Goal: Task Accomplishment & Management: Use online tool/utility

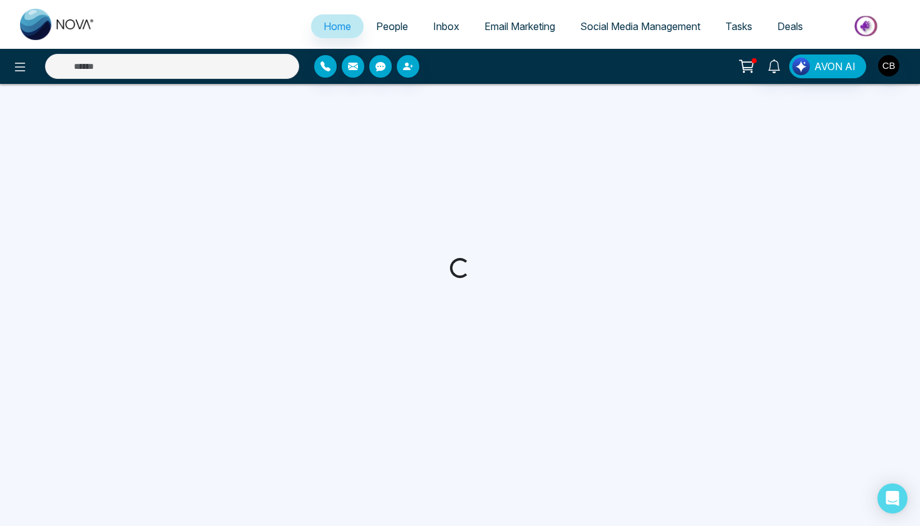
select select "*"
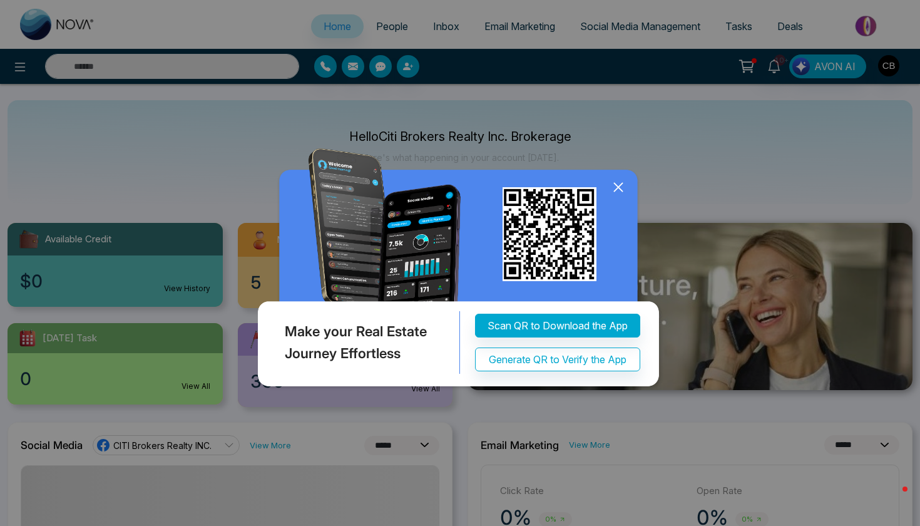
click at [616, 187] on icon at bounding box center [618, 187] width 19 height 19
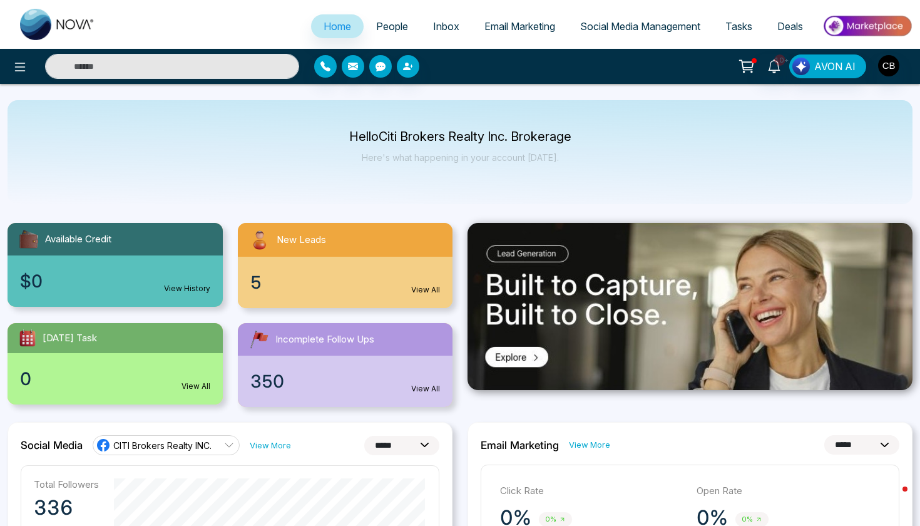
click at [392, 28] on span "People" at bounding box center [392, 26] width 32 height 13
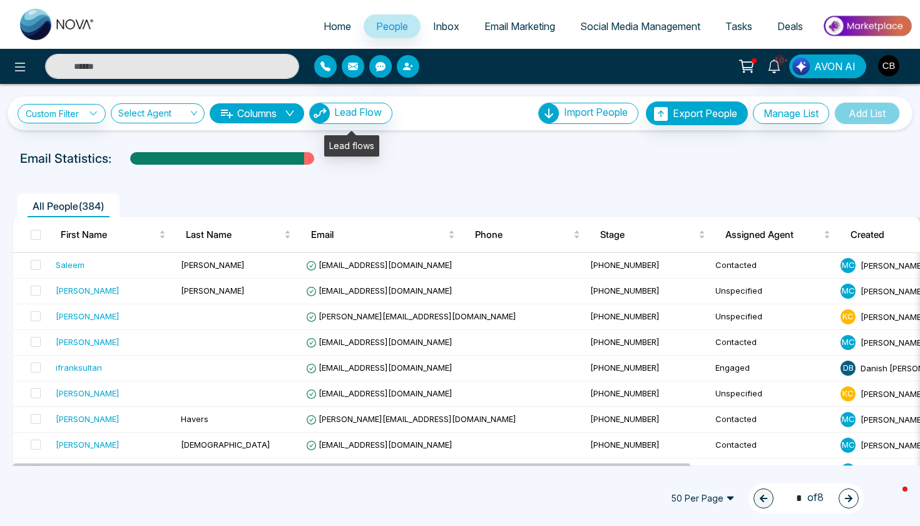
click at [369, 114] on span "Lead Flow" at bounding box center [358, 112] width 48 height 13
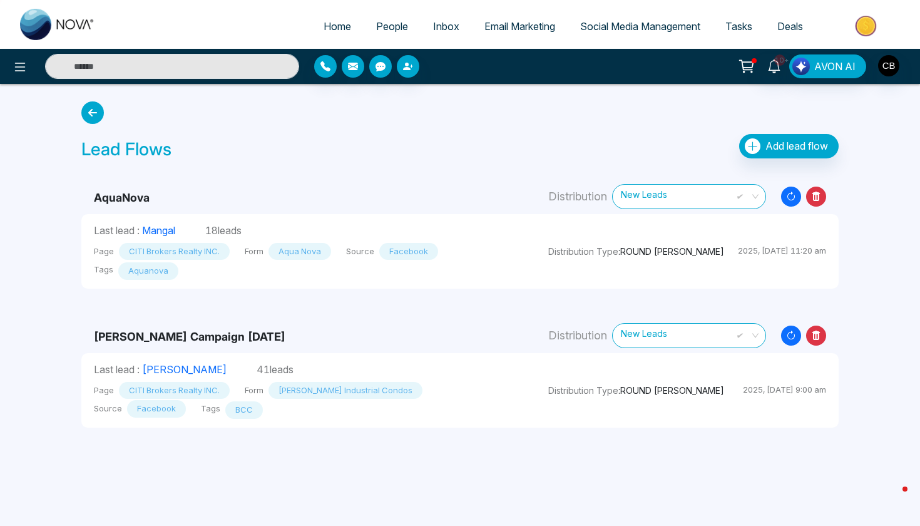
click at [774, 148] on span "Add lead flow" at bounding box center [796, 146] width 63 height 13
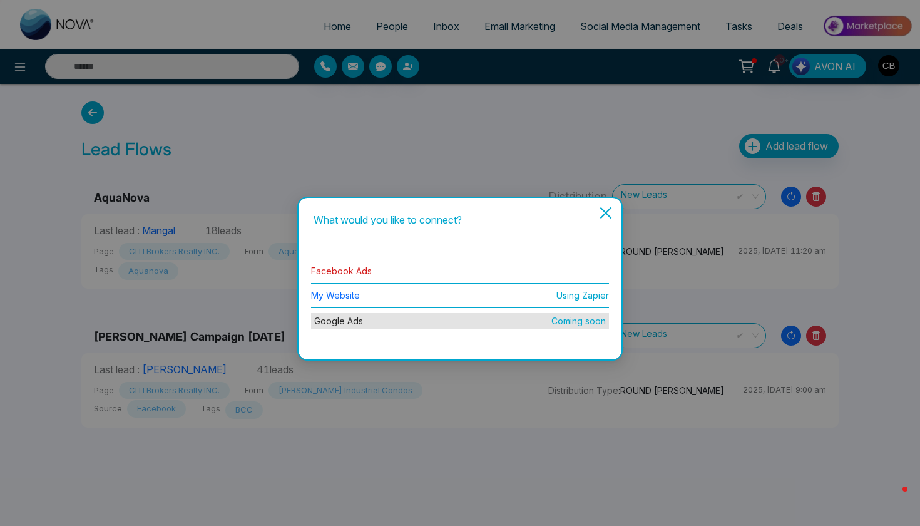
click at [342, 268] on link "Facebook Ads" at bounding box center [341, 270] width 61 height 11
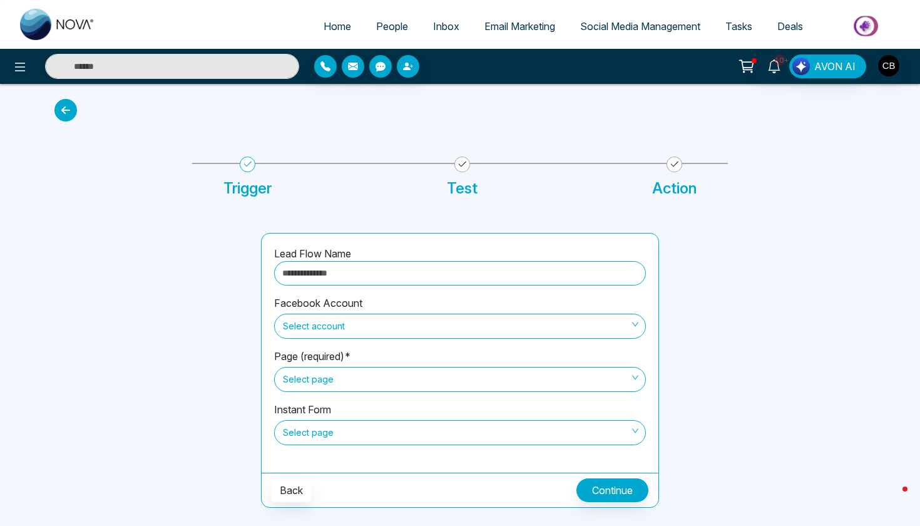
click at [329, 277] on input "text" at bounding box center [460, 273] width 372 height 24
click at [332, 322] on span "Select account" at bounding box center [460, 325] width 354 height 21
type input "**********"
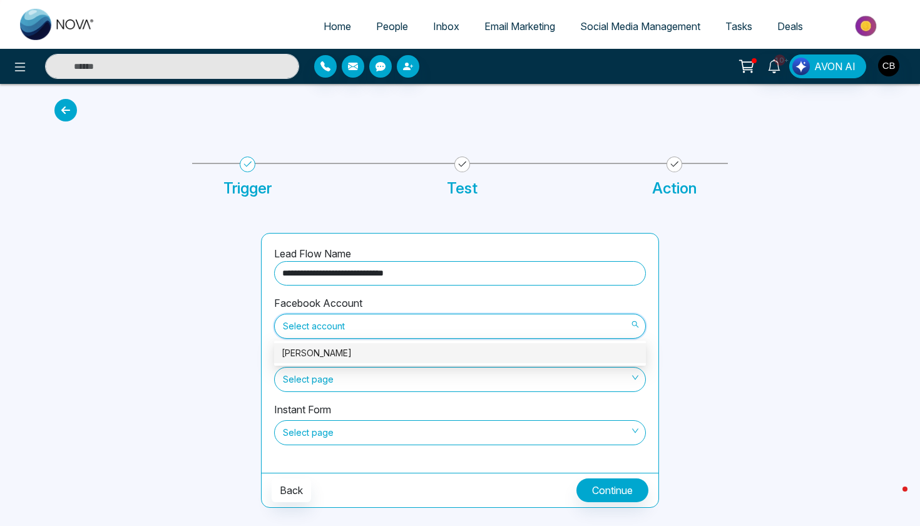
click at [336, 351] on div "[PERSON_NAME]" at bounding box center [460, 353] width 357 height 14
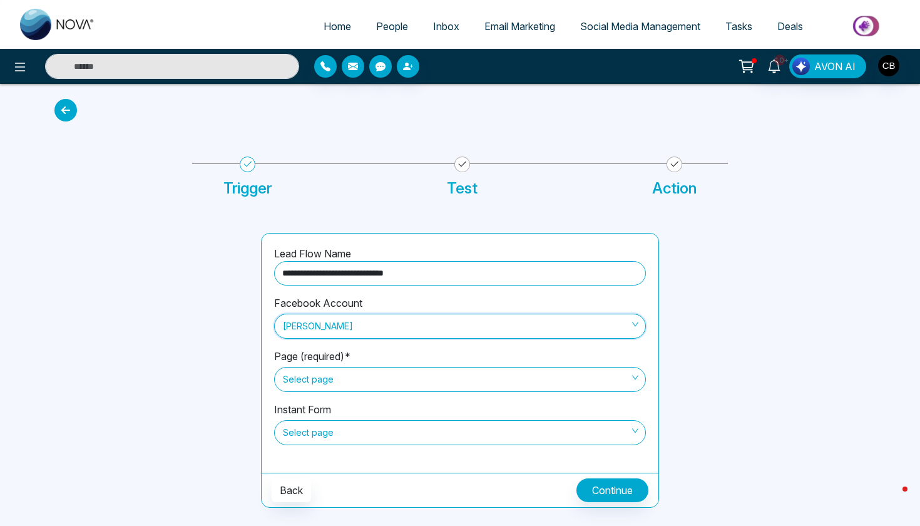
click at [342, 380] on span "Select page" at bounding box center [460, 378] width 354 height 21
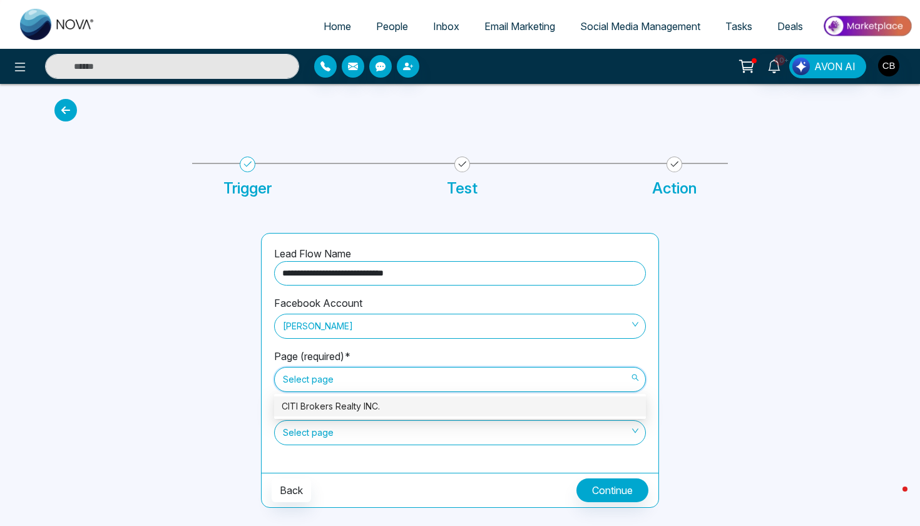
click at [347, 403] on div "CITI Brokers Realty INC." at bounding box center [460, 406] width 357 height 14
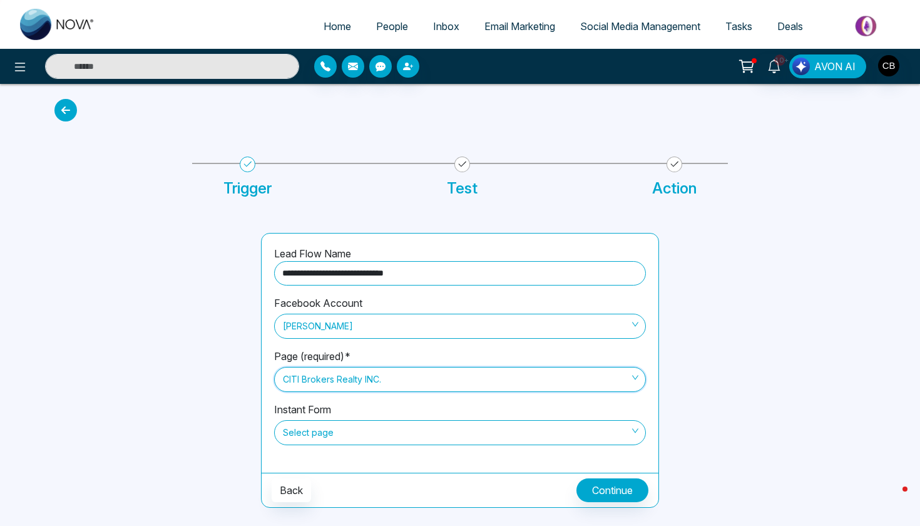
click at [473, 437] on span "Select page" at bounding box center [460, 432] width 354 height 21
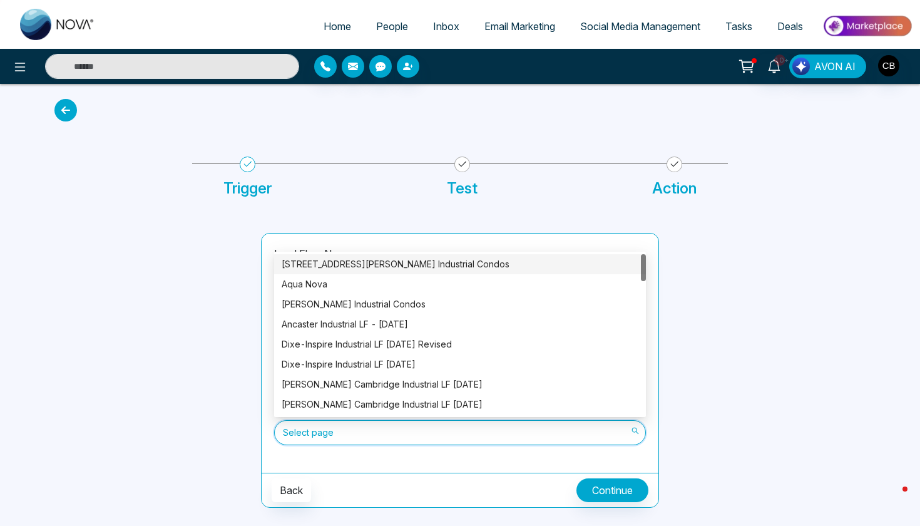
click at [455, 269] on div "[STREET_ADDRESS][PERSON_NAME] Industrial Condos" at bounding box center [460, 264] width 357 height 14
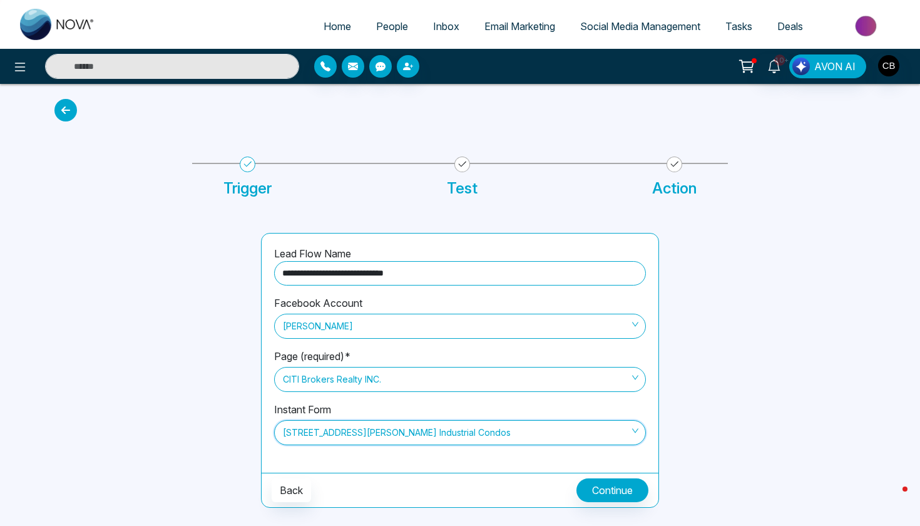
click at [697, 412] on div at bounding box center [769, 370] width 206 height 275
click at [598, 496] on button "Continue" at bounding box center [612, 490] width 72 height 24
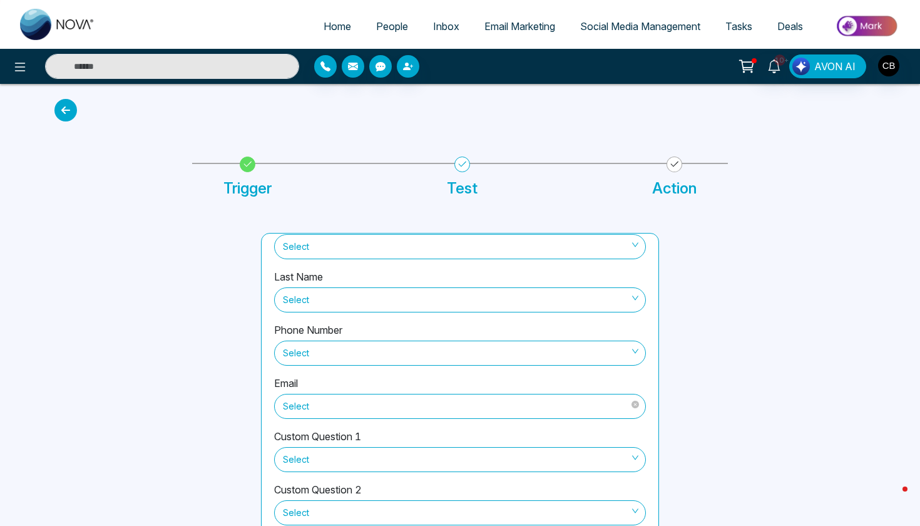
scroll to position [8, 0]
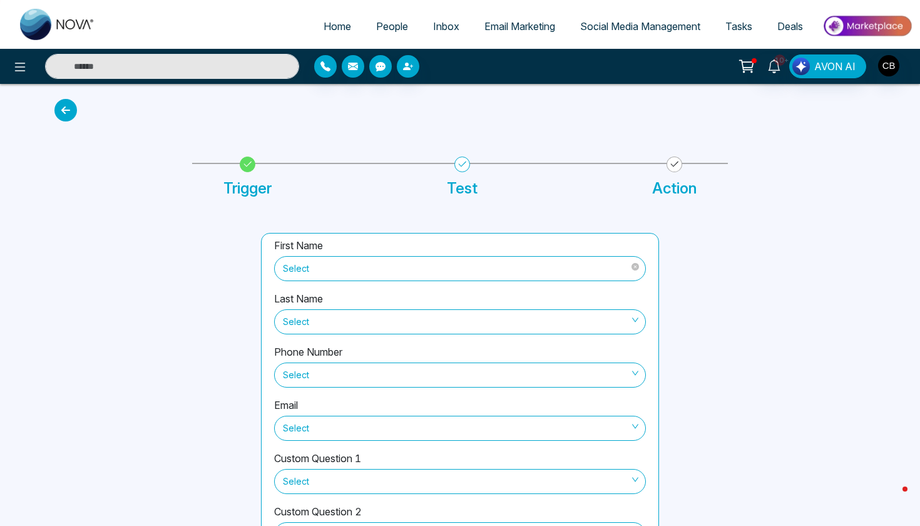
click at [592, 277] on span "Select" at bounding box center [460, 268] width 354 height 21
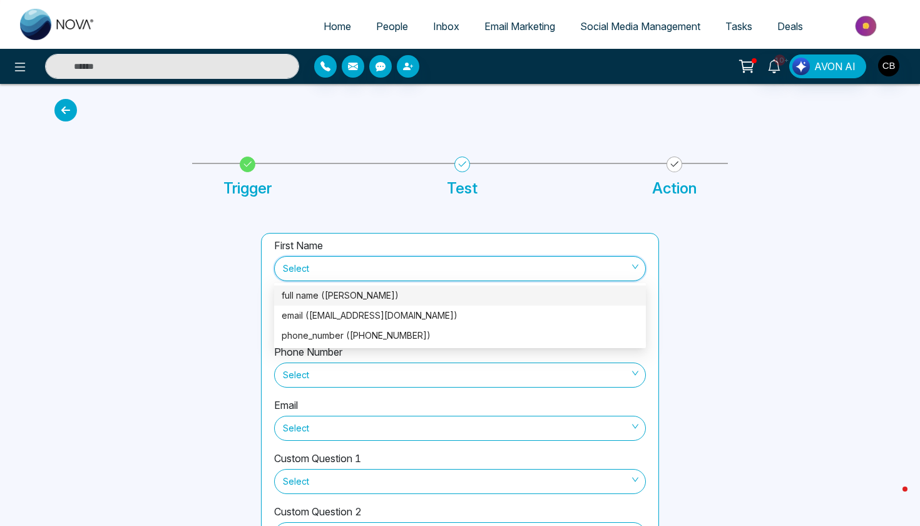
click at [576, 293] on div "full name ([PERSON_NAME])" at bounding box center [460, 295] width 357 height 14
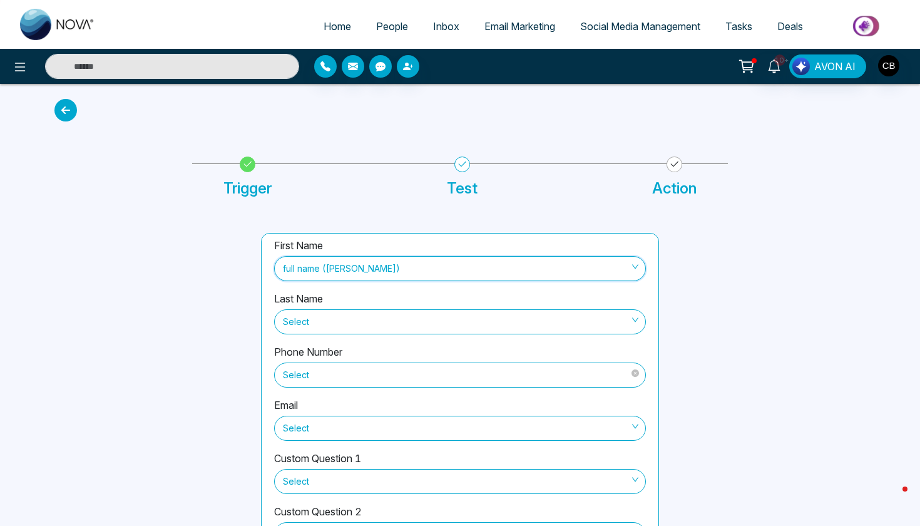
click at [527, 370] on span "Select" at bounding box center [460, 374] width 354 height 21
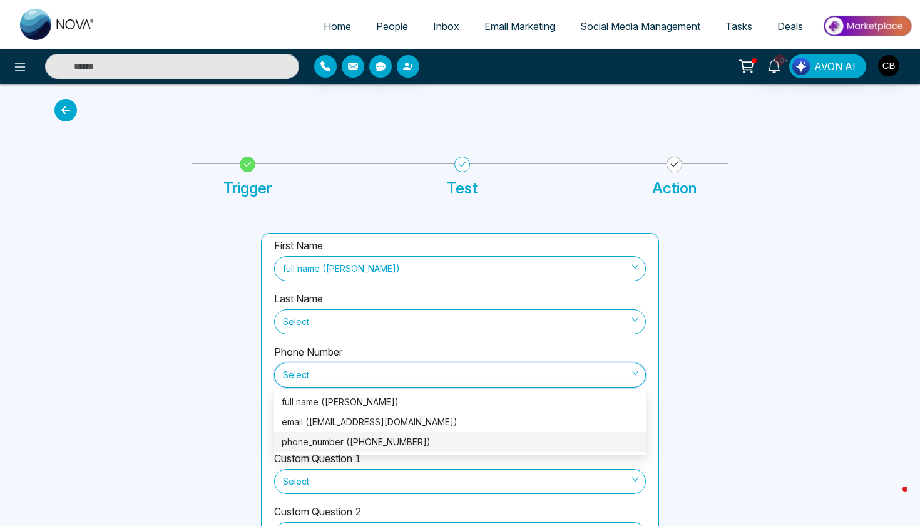
click at [432, 437] on div "phone_number ([PHONE_NUMBER])" at bounding box center [460, 442] width 357 height 14
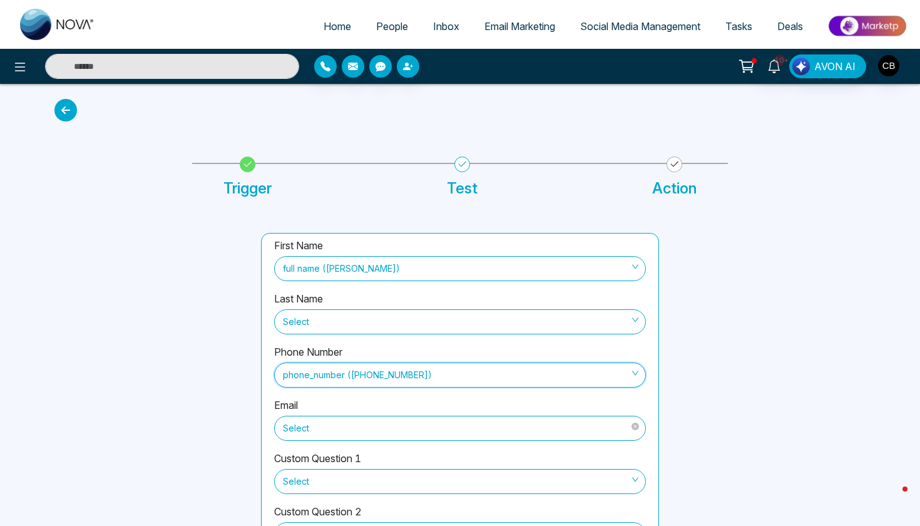
scroll to position [41, 0]
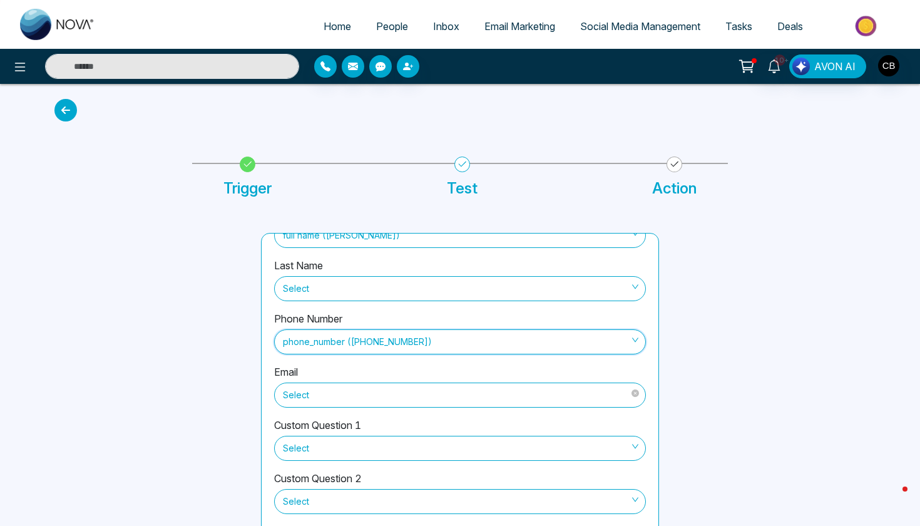
click at [454, 393] on span "Select" at bounding box center [460, 394] width 354 height 21
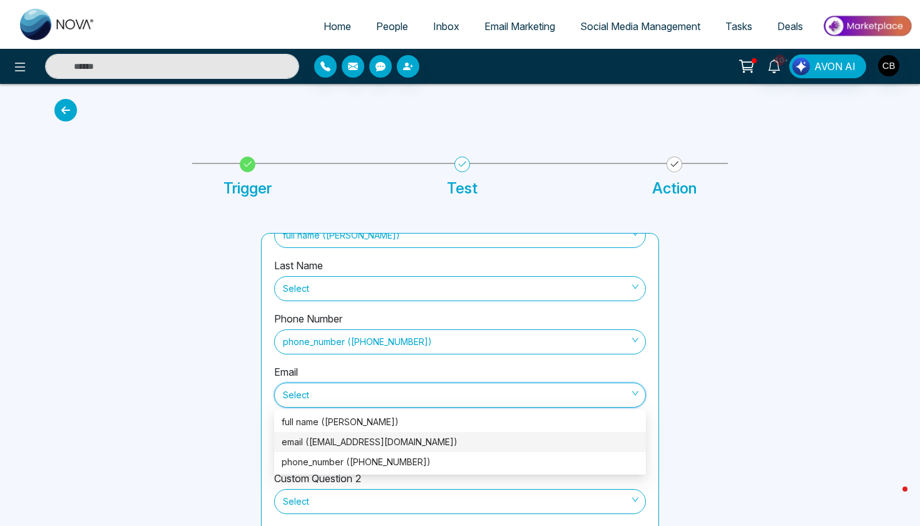
click at [432, 445] on div "email ([EMAIL_ADDRESS][DOMAIN_NAME])" at bounding box center [460, 442] width 357 height 14
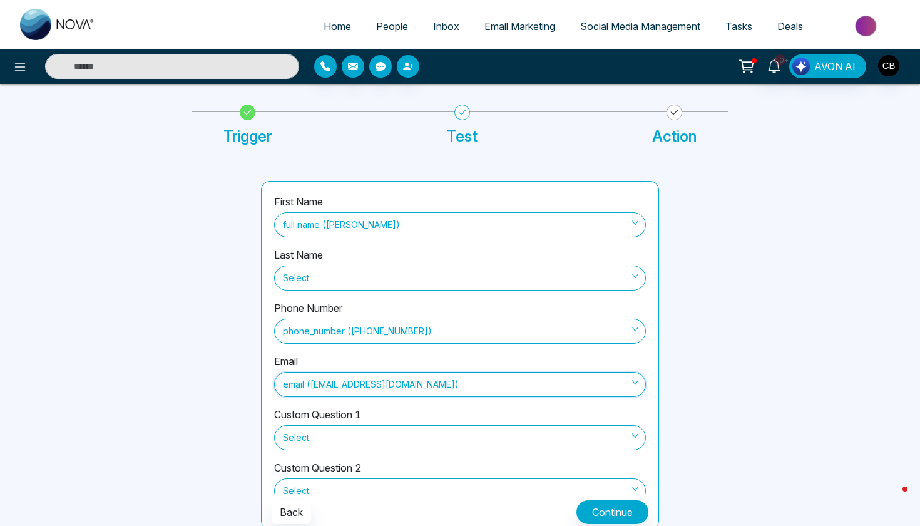
scroll to position [50, 0]
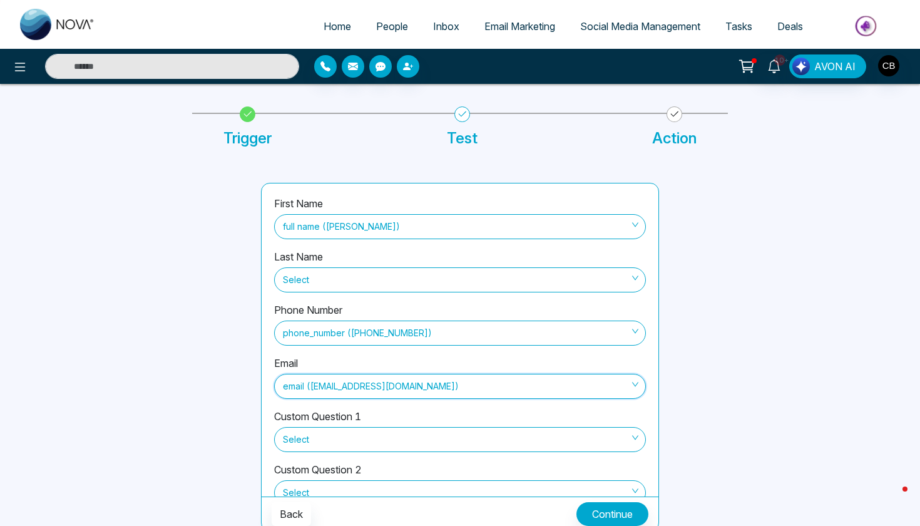
click at [587, 510] on button "Continue" at bounding box center [612, 514] width 72 height 24
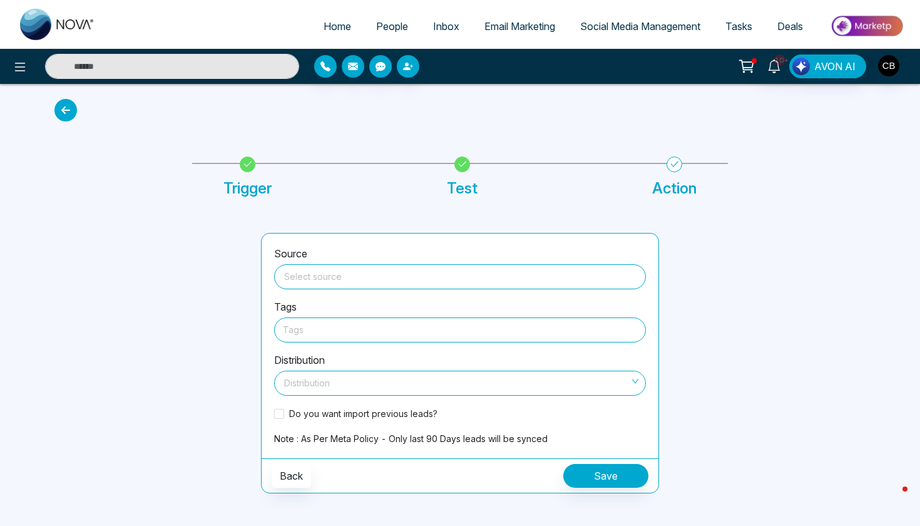
scroll to position [0, 0]
click at [454, 277] on input "search" at bounding box center [460, 274] width 357 height 19
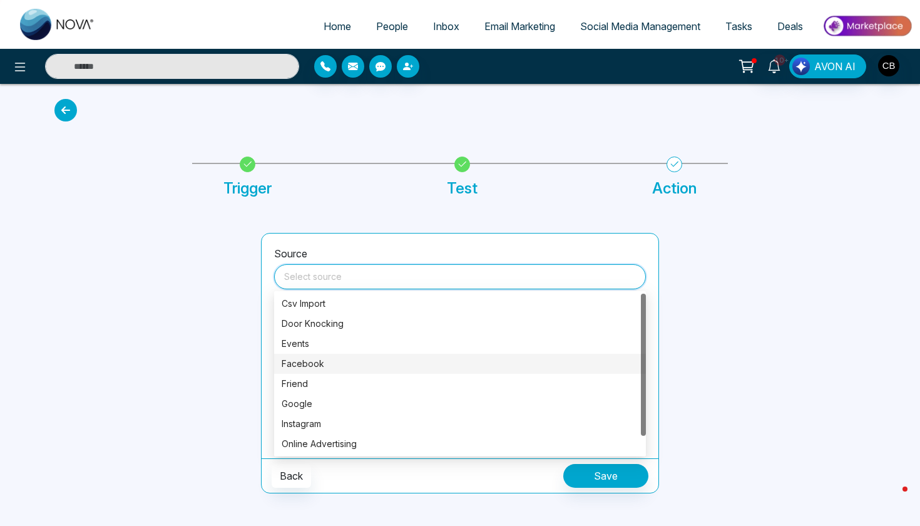
click at [388, 358] on div "Facebook" at bounding box center [460, 364] width 357 height 14
type input "********"
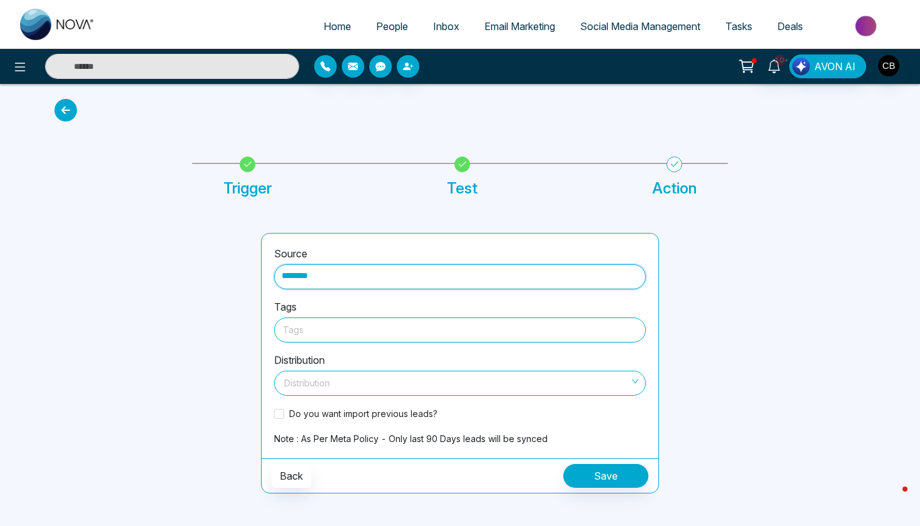
click at [404, 325] on div at bounding box center [460, 330] width 354 height 16
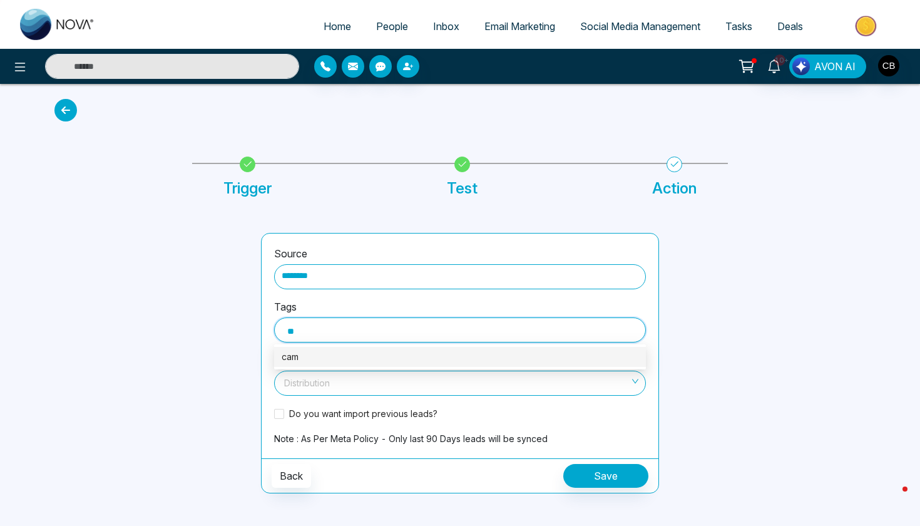
type input "*"
type input "**********"
click at [419, 353] on div "Cambridge Industrial" at bounding box center [460, 357] width 357 height 14
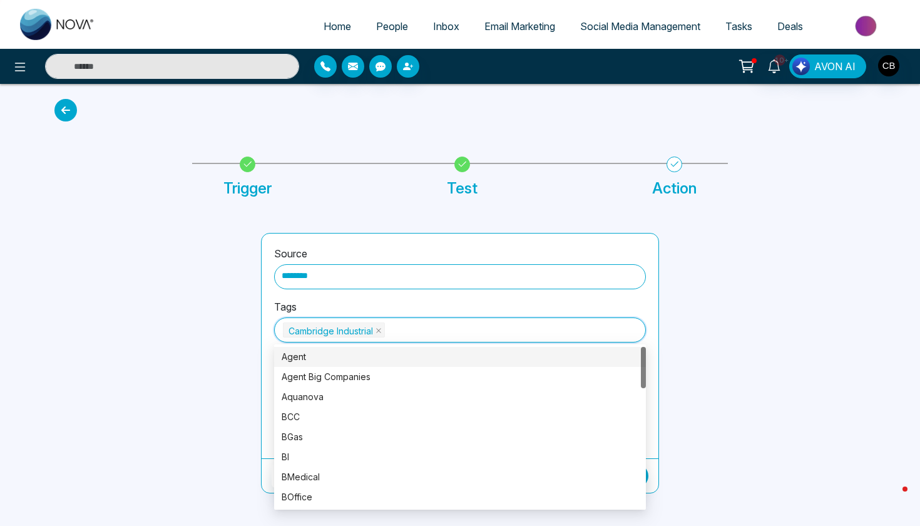
click at [696, 358] on div at bounding box center [769, 363] width 206 height 260
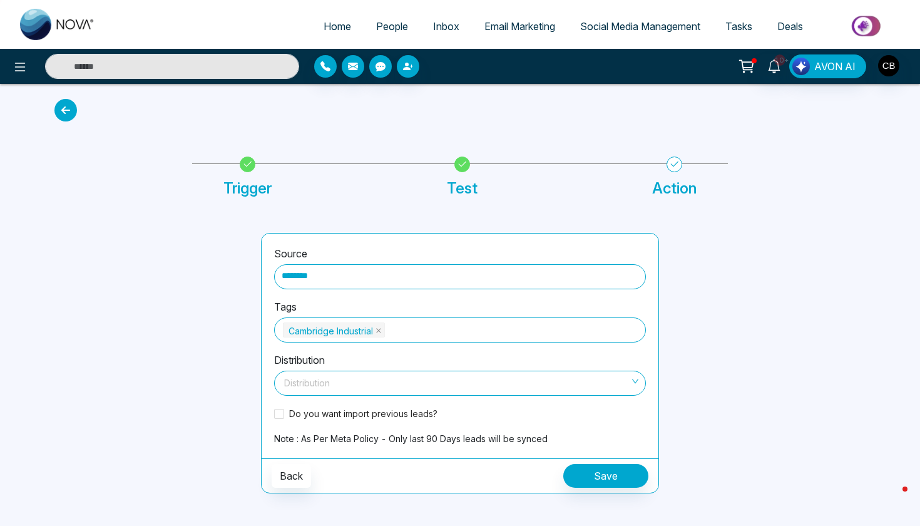
click at [508, 381] on input "search" at bounding box center [456, 380] width 348 height 19
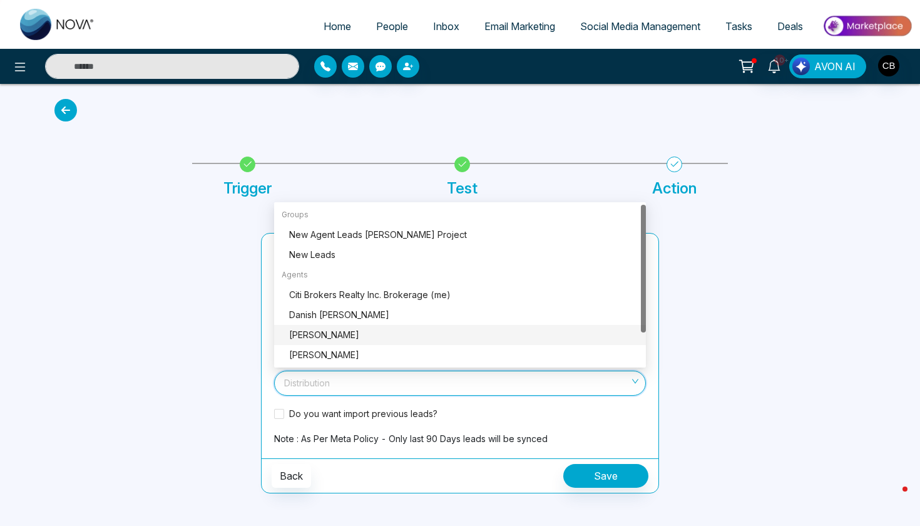
click at [198, 342] on div at bounding box center [150, 363] width 206 height 260
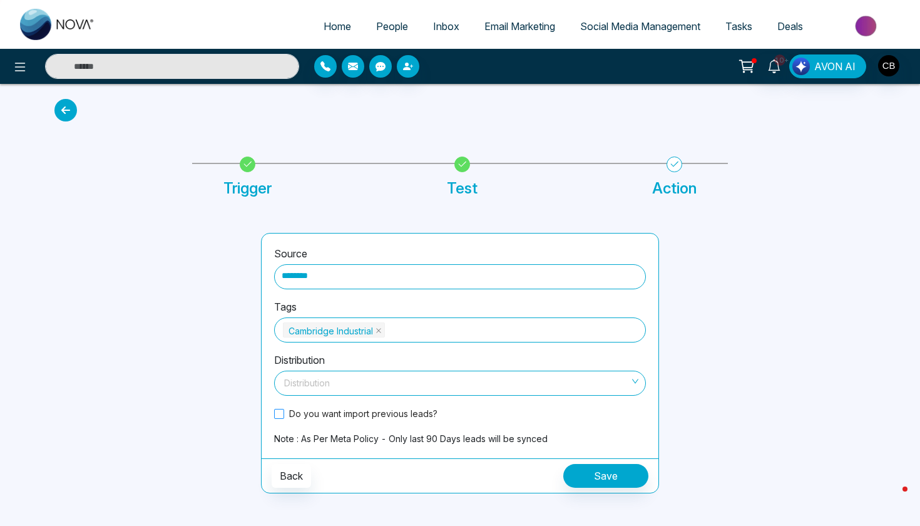
click at [279, 410] on span at bounding box center [279, 414] width 10 height 10
click at [340, 378] on input "search" at bounding box center [456, 380] width 348 height 19
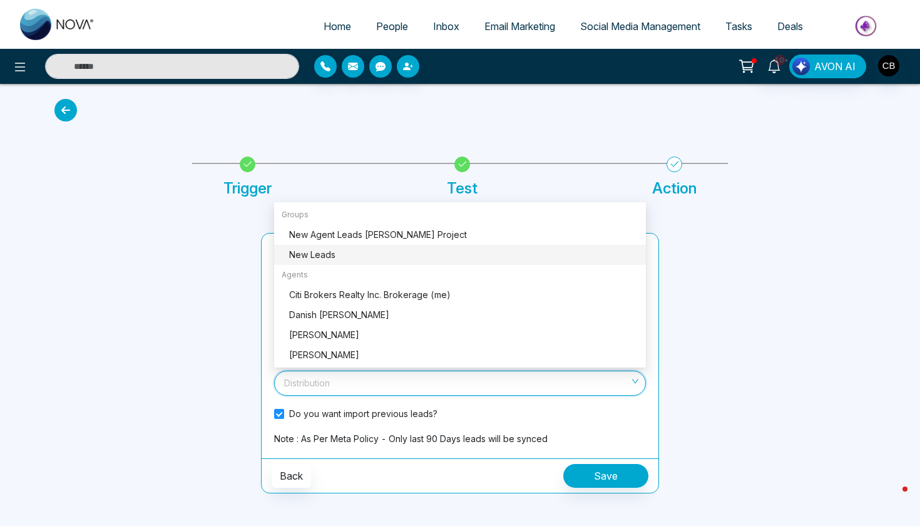
click at [215, 220] on div "Source ******** Tags Cambridge Industrial Distribution Distribution Do you want…" at bounding box center [460, 348] width 826 height 290
